Goal: Task Accomplishment & Management: Use online tool/utility

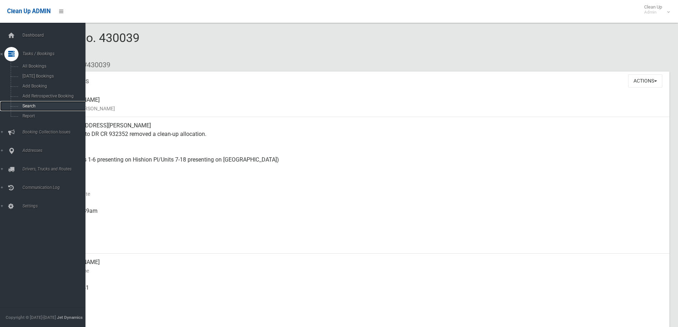
click at [34, 102] on link "Search" at bounding box center [45, 106] width 91 height 10
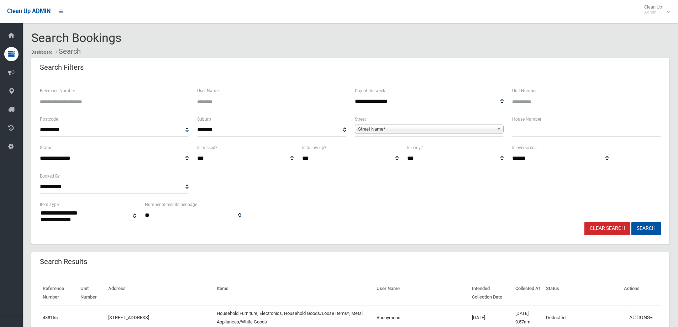
select select
click at [542, 136] on input "text" at bounding box center [586, 129] width 149 height 13
type input "*****"
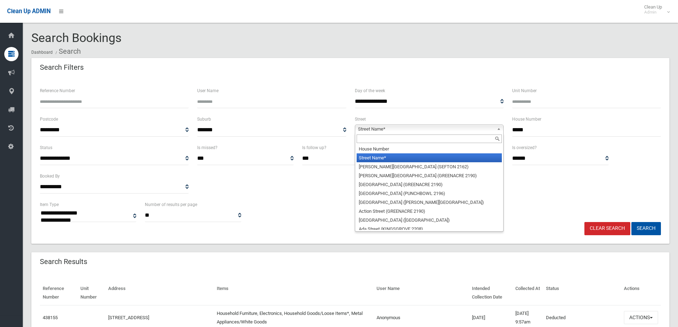
click at [497, 128] on b at bounding box center [500, 129] width 6 height 8
click at [457, 138] on input "text" at bounding box center [428, 138] width 145 height 9
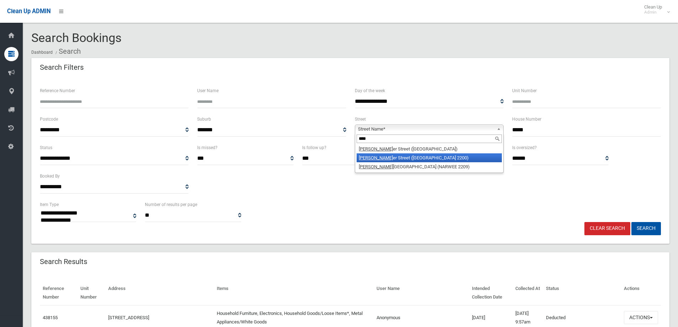
type input "****"
click at [450, 156] on li "Hunt er Street (CONDELL PARK 2200)" at bounding box center [428, 157] width 145 height 9
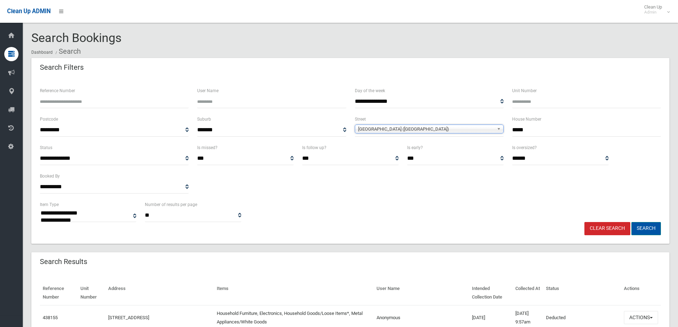
click at [643, 229] on button "Search" at bounding box center [646, 228] width 30 height 13
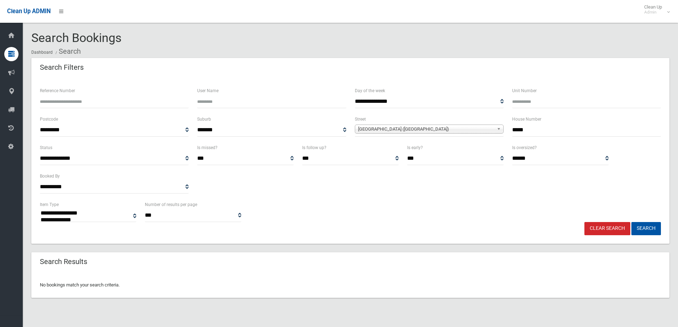
select select
click at [540, 128] on input "*****" at bounding box center [586, 129] width 149 height 13
type input "**"
click at [631, 222] on button "Search" at bounding box center [646, 228] width 30 height 13
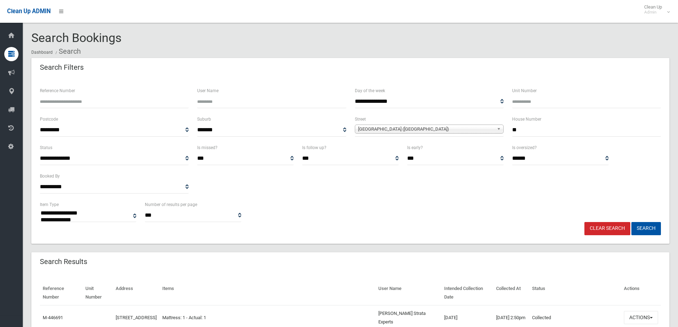
select select
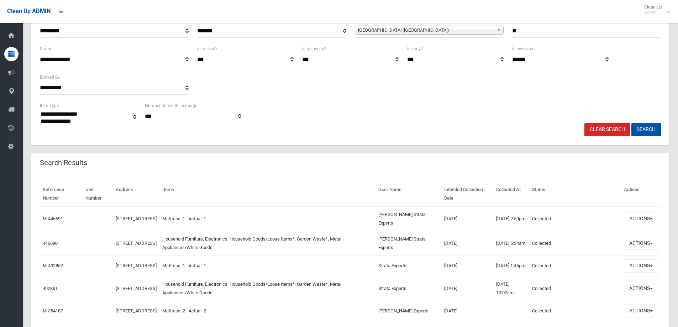
scroll to position [107, 0]
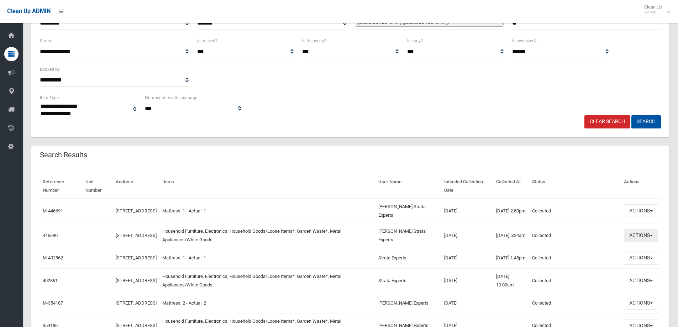
click at [652, 234] on button "Actions" at bounding box center [641, 235] width 34 height 13
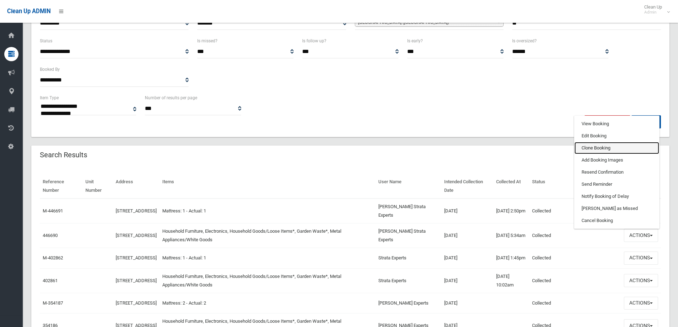
click at [596, 148] on link "Clone Booking" at bounding box center [616, 148] width 85 height 12
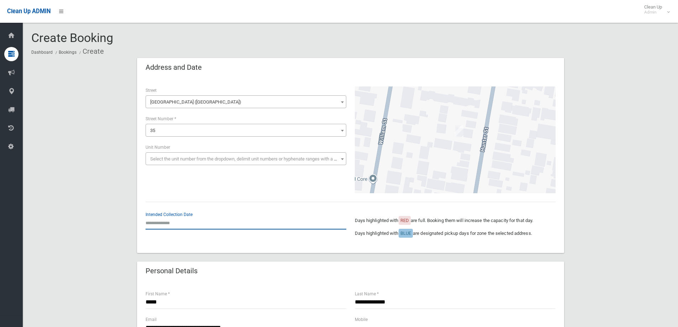
click at [160, 222] on input "text" at bounding box center [246, 222] width 201 height 13
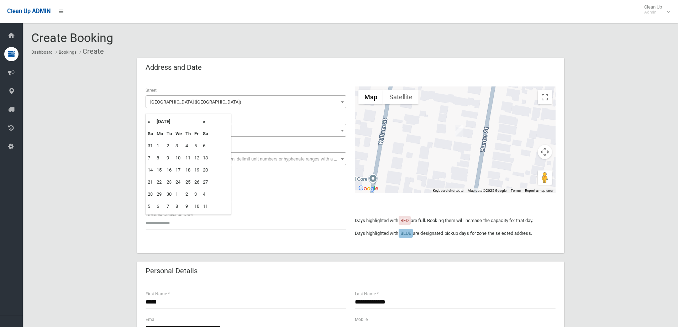
click at [205, 121] on th "»" at bounding box center [205, 122] width 9 height 12
click at [162, 194] on td "27" at bounding box center [160, 194] width 10 height 12
type input "**********"
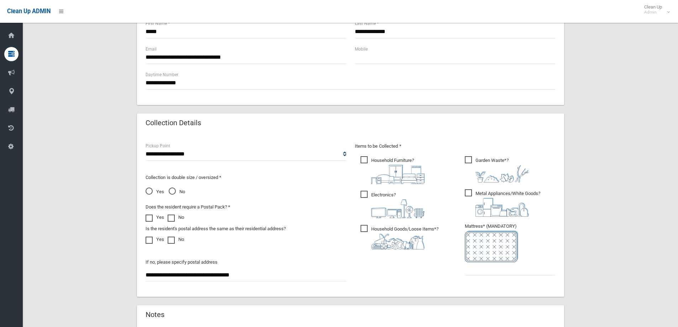
scroll to position [285, 0]
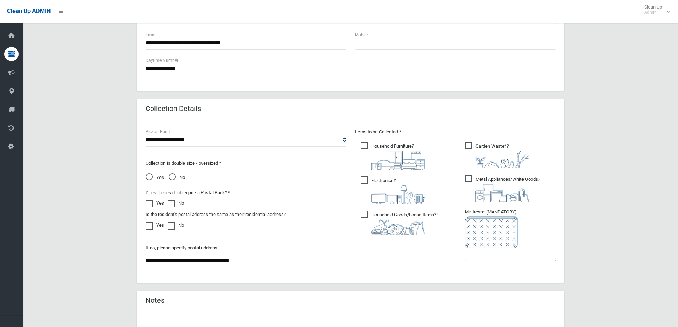
click at [497, 258] on input "text" at bounding box center [510, 254] width 91 height 13
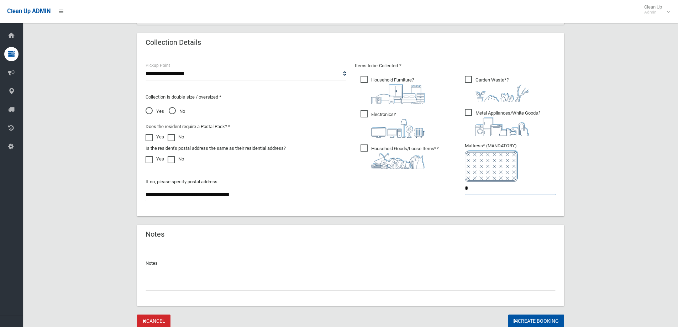
scroll to position [377, 0]
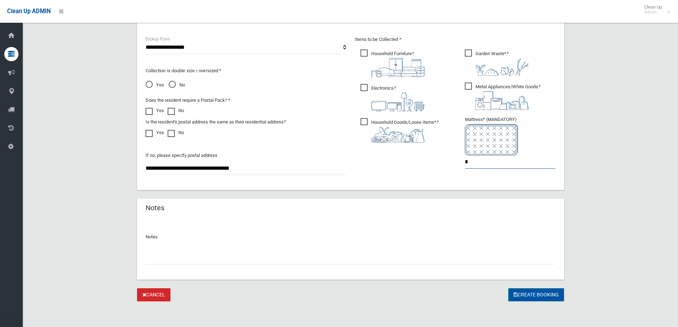
type input "*"
click at [539, 295] on button "Create Booking" at bounding box center [536, 294] width 56 height 13
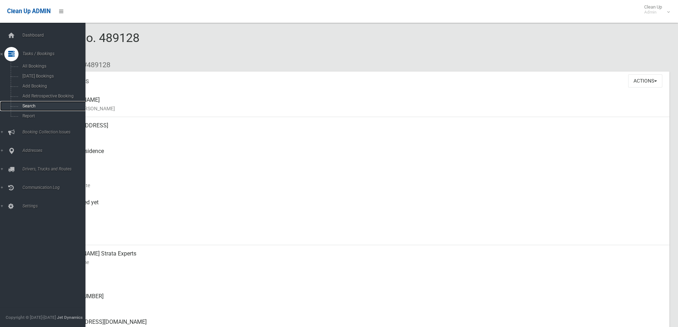
click at [34, 107] on span "Search" at bounding box center [52, 106] width 64 height 5
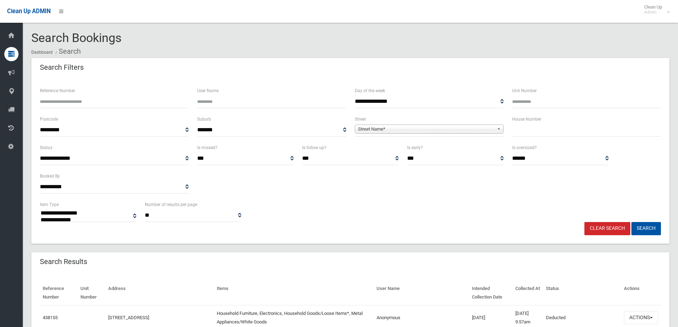
select select
click at [552, 131] on input "text" at bounding box center [586, 129] width 149 height 13
type input "***"
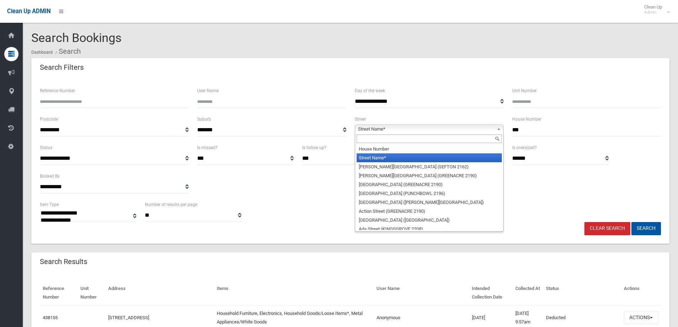
click at [501, 127] on b at bounding box center [500, 129] width 6 height 8
click at [456, 141] on input "text" at bounding box center [428, 138] width 145 height 9
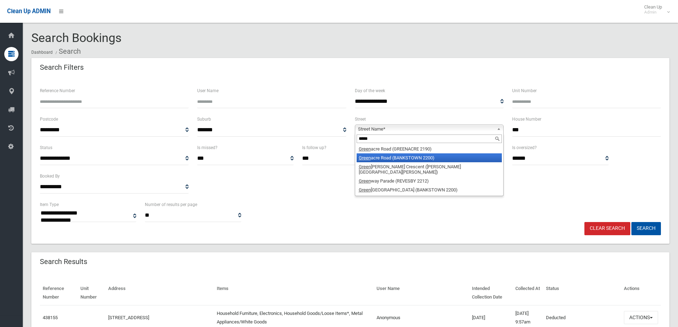
type input "*****"
click at [434, 157] on li "Green acre Road (BANKSTOWN 2200)" at bounding box center [428, 157] width 145 height 9
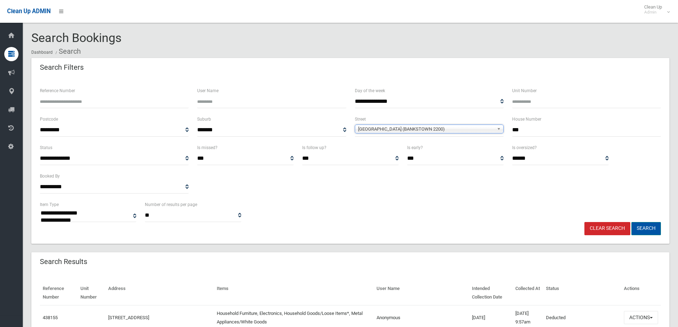
click at [644, 225] on button "Search" at bounding box center [646, 228] width 30 height 13
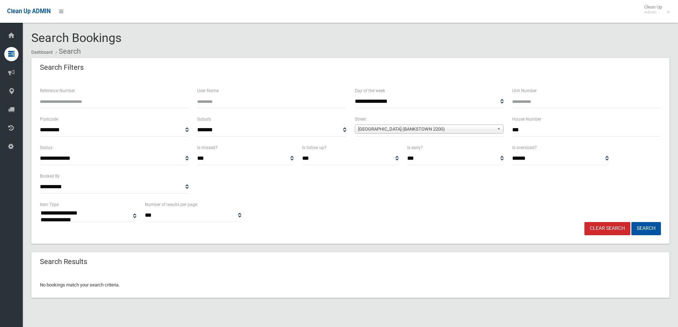
select select
click at [531, 129] on input "***" at bounding box center [586, 129] width 149 height 13
type input "***"
click at [631, 222] on button "Search" at bounding box center [646, 228] width 30 height 13
click at [645, 226] on button "Search" at bounding box center [646, 228] width 30 height 13
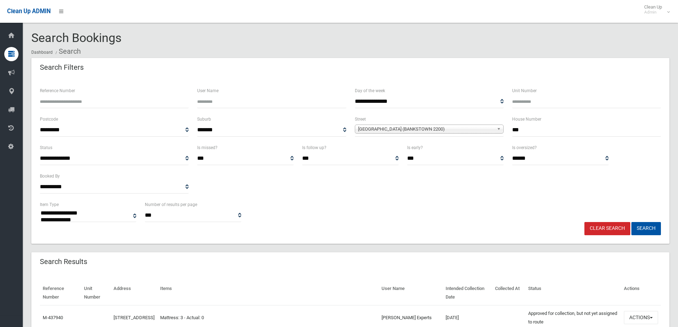
select select
click at [617, 227] on link "Clear Search" at bounding box center [607, 228] width 46 height 13
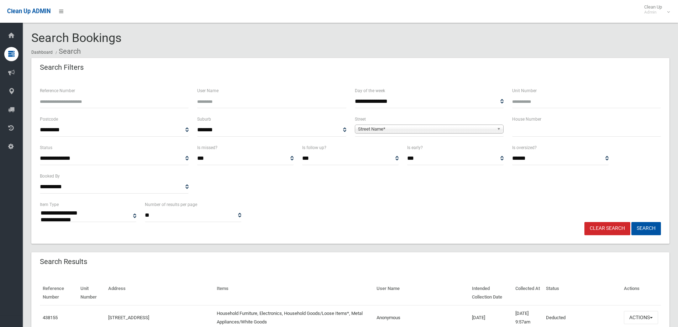
select select
click at [535, 131] on input "text" at bounding box center [586, 129] width 149 height 13
type input "**"
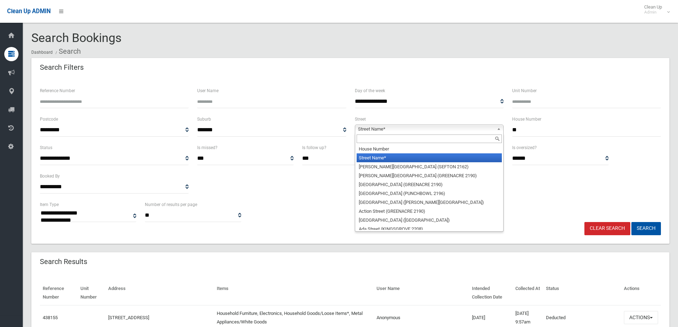
click at [497, 128] on b at bounding box center [500, 129] width 6 height 8
click at [464, 136] on input "text" at bounding box center [428, 138] width 145 height 9
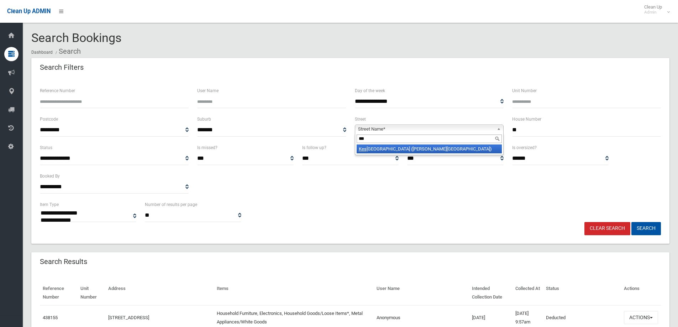
type input "***"
click at [409, 149] on li "Kes wick Street (GEORGES HALL 2198)" at bounding box center [428, 148] width 145 height 9
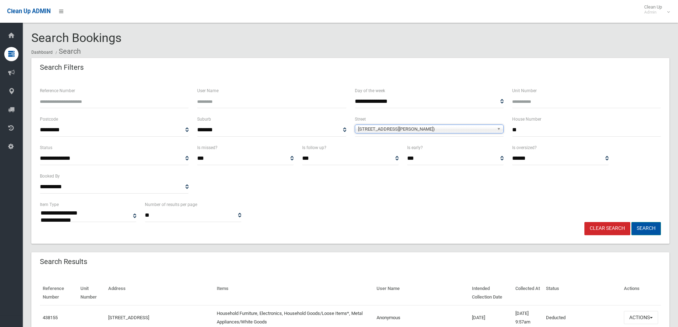
click at [648, 228] on button "Search" at bounding box center [646, 228] width 30 height 13
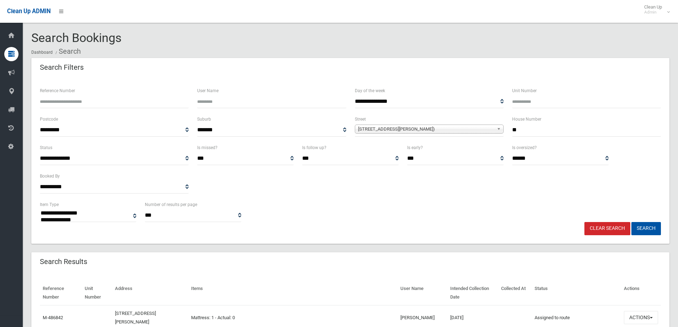
select select
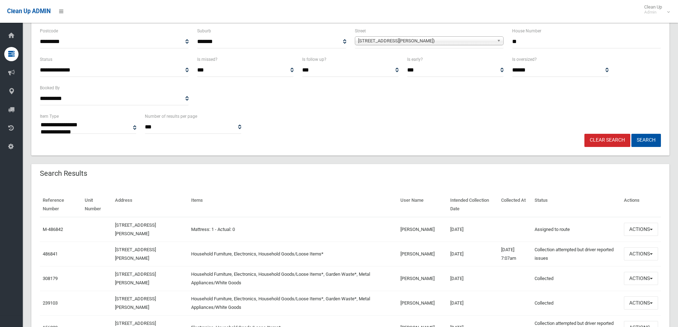
scroll to position [135, 0]
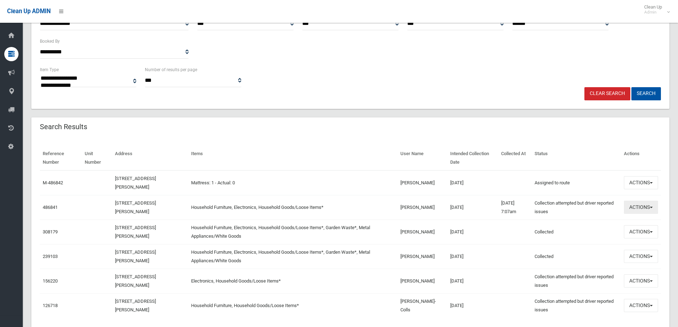
click at [649, 206] on button "Actions" at bounding box center [641, 207] width 34 height 13
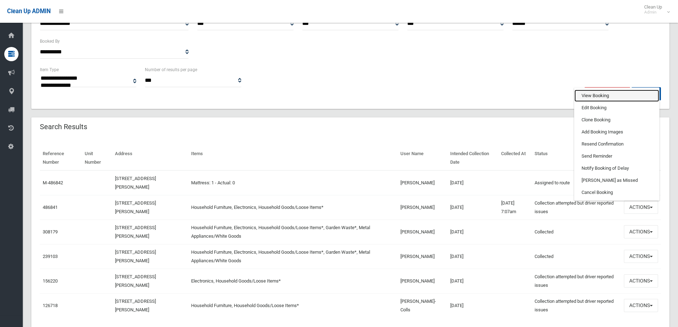
click at [603, 96] on link "View Booking" at bounding box center [616, 96] width 85 height 12
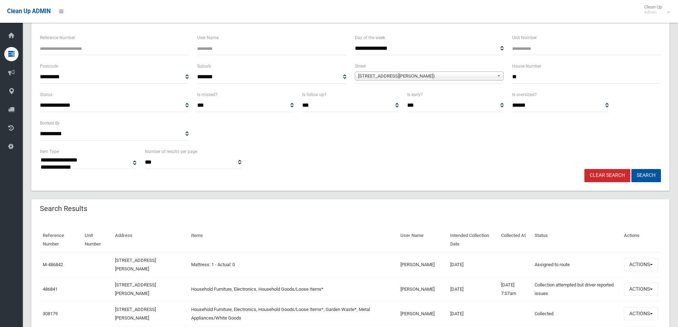
scroll to position [33, 0]
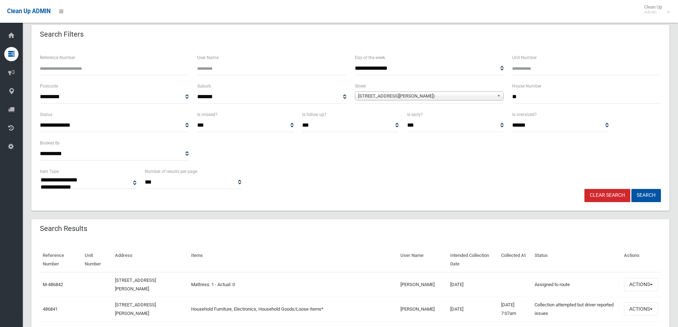
click at [613, 196] on link "Clear Search" at bounding box center [607, 195] width 46 height 13
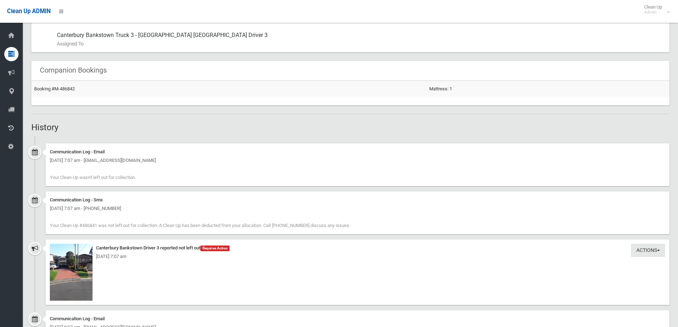
scroll to position [427, 0]
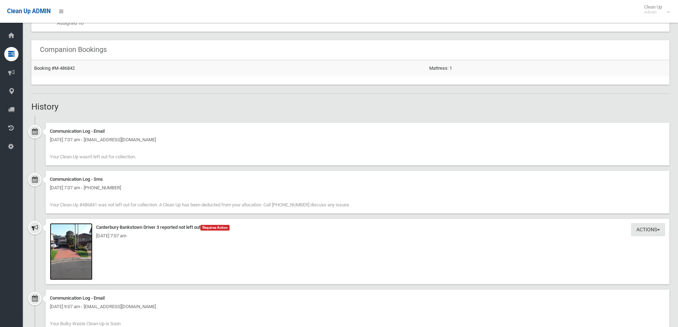
click at [71, 250] on img at bounding box center [71, 251] width 43 height 57
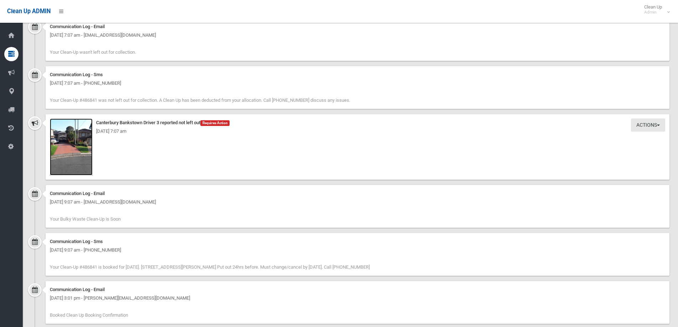
scroll to position [534, 0]
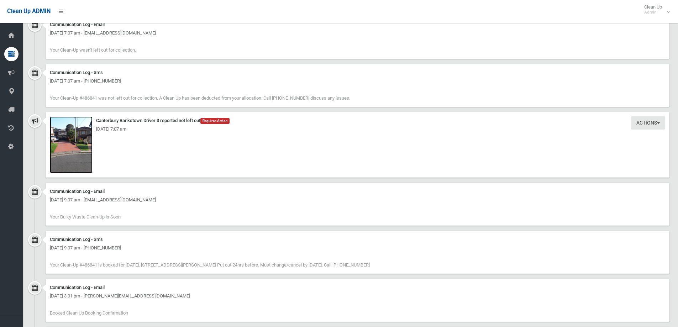
click at [78, 138] on img at bounding box center [71, 144] width 43 height 57
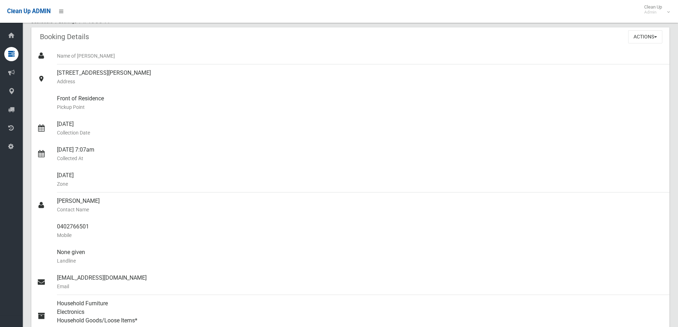
scroll to position [0, 0]
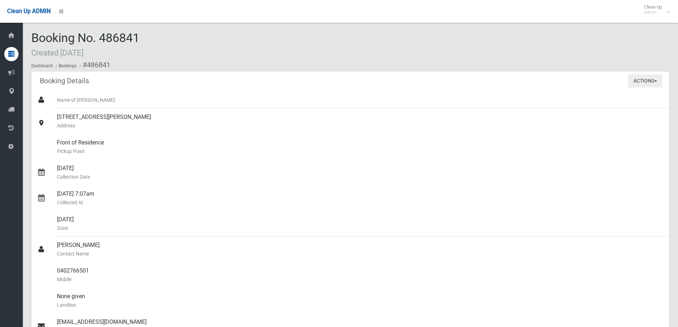
click at [657, 79] on button "Actions" at bounding box center [645, 80] width 34 height 13
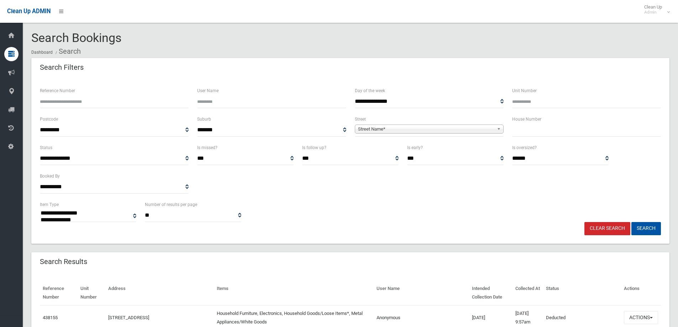
select select
click at [538, 133] on input "text" at bounding box center [586, 129] width 149 height 13
type input "**"
click at [501, 128] on b at bounding box center [500, 129] width 6 height 8
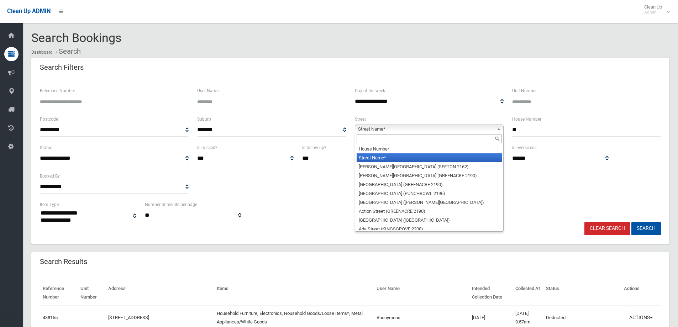
click at [475, 139] on input "text" at bounding box center [428, 138] width 145 height 9
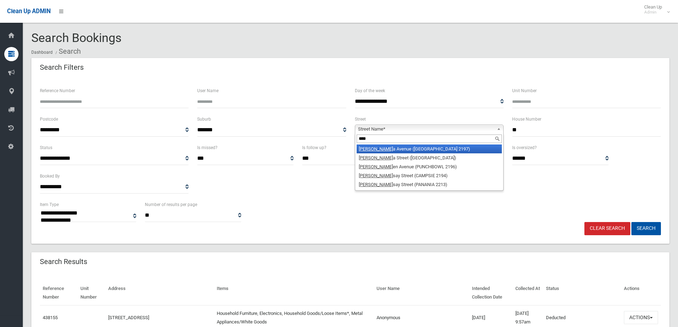
type input "****"
click at [437, 147] on li "Lind a Avenue (BASS HILL 2197)" at bounding box center [428, 148] width 145 height 9
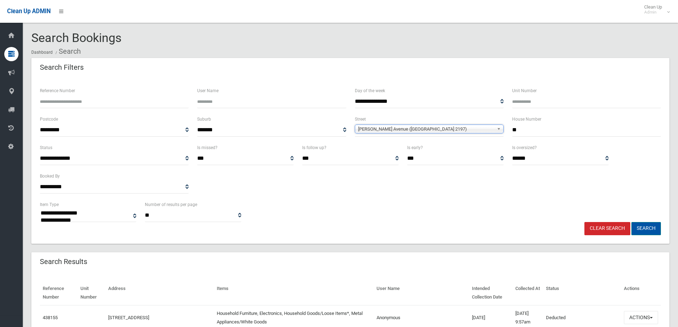
click at [646, 229] on button "Search" at bounding box center [646, 228] width 30 height 13
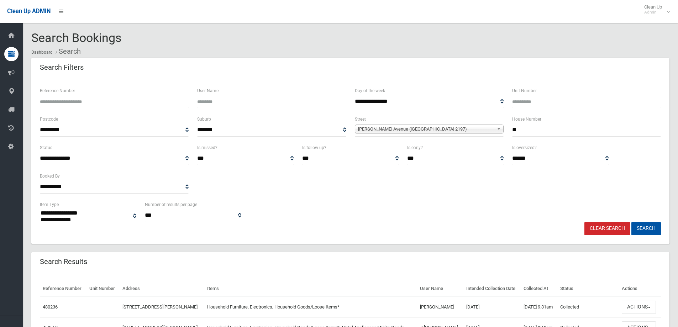
select select
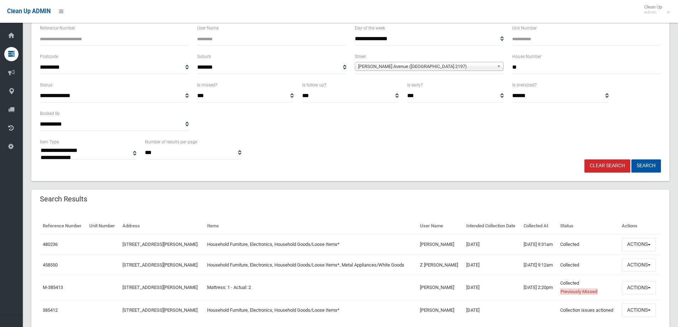
scroll to position [90, 0]
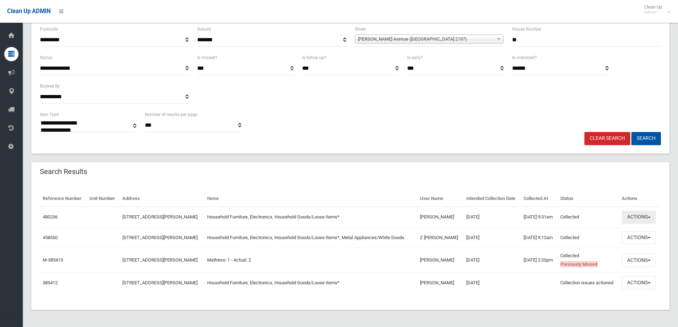
click at [652, 216] on button "Actions" at bounding box center [639, 217] width 34 height 13
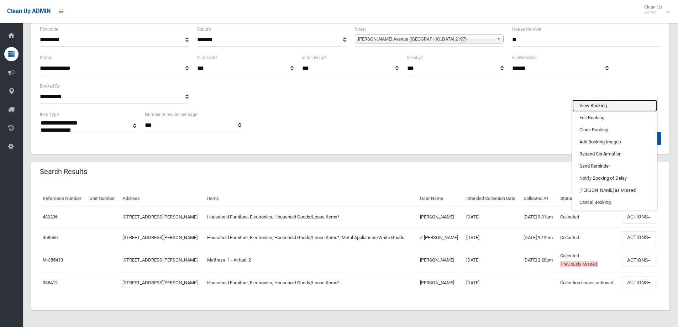
click at [601, 104] on link "View Booking" at bounding box center [614, 106] width 85 height 12
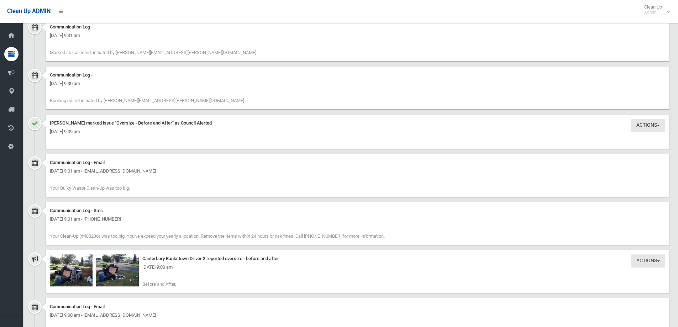
scroll to position [640, 0]
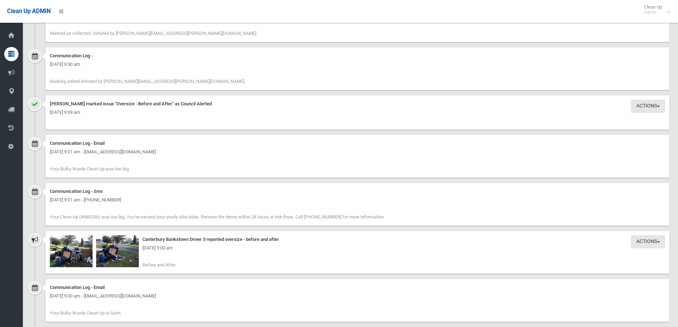
click at [64, 252] on div "[DATE] 9:00 am" at bounding box center [357, 248] width 615 height 9
click at [85, 255] on img at bounding box center [71, 251] width 43 height 32
click at [127, 247] on div "[DATE] 9:00 am" at bounding box center [357, 248] width 615 height 9
click at [114, 249] on div "[DATE] 9:00 am" at bounding box center [357, 248] width 615 height 9
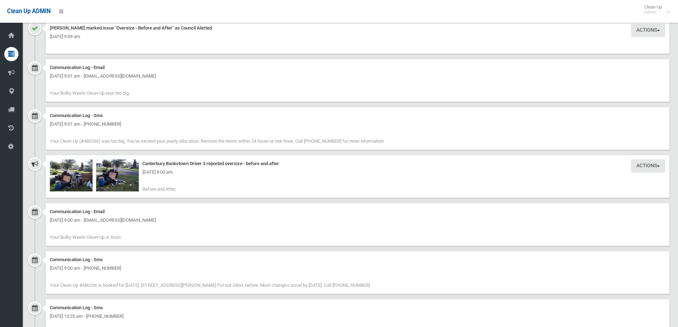
scroll to position [730, 0]
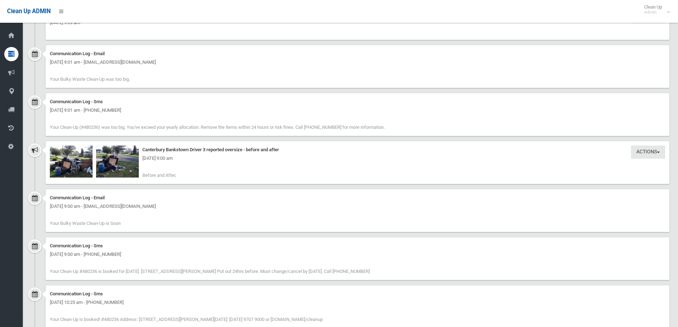
click at [116, 156] on div "[DATE] 9:00 am" at bounding box center [357, 158] width 615 height 9
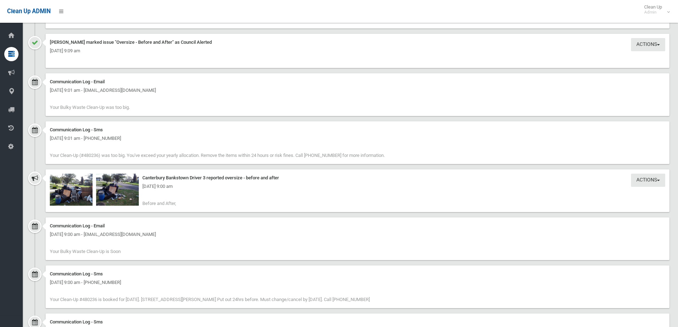
scroll to position [703, 0]
click at [117, 184] on div "[DATE] 9:00 am" at bounding box center [357, 185] width 615 height 9
click at [65, 184] on div "[DATE] 9:00 am" at bounding box center [357, 185] width 615 height 9
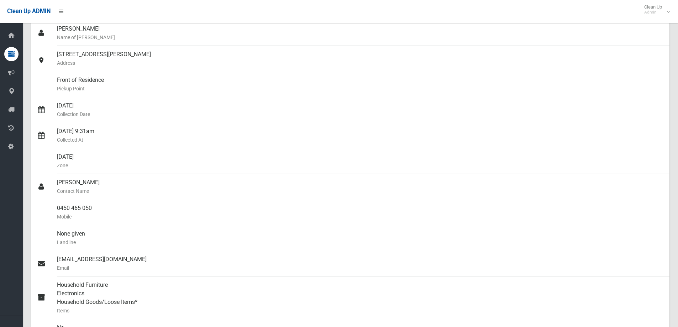
scroll to position [90, 0]
